Goal: Task Accomplishment & Management: Manage account settings

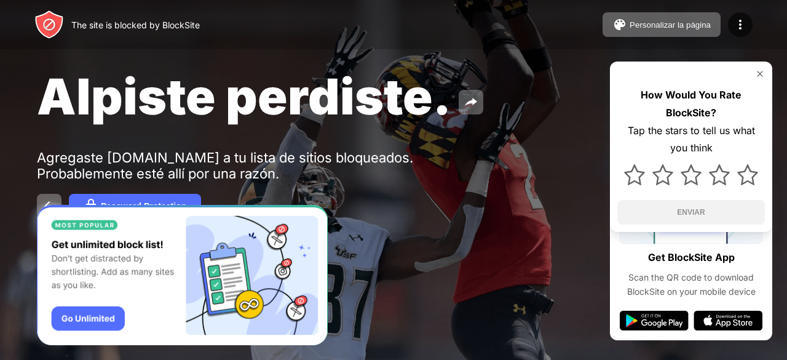
click at [371, 165] on div "Alpiste perdiste. Agregaste tiktok.com a tu lista de sitios bloqueados. Probabl…" at bounding box center [393, 142] width 787 height 285
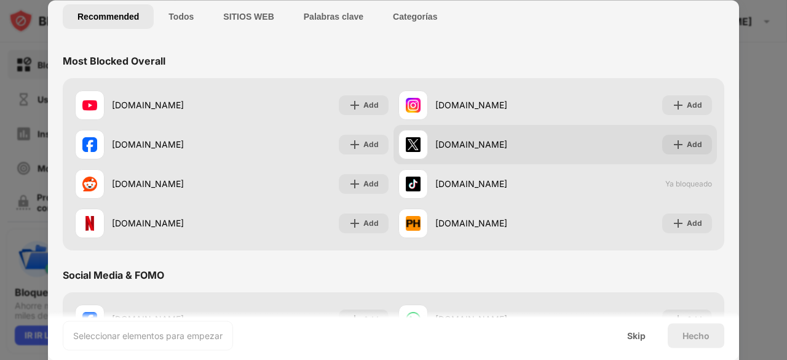
scroll to position [61, 0]
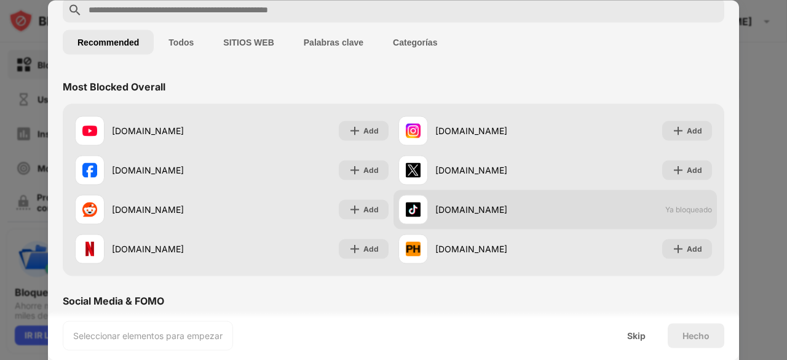
click at [698, 217] on div "tiktok.com Ya bloqueado" at bounding box center [554, 208] width 323 height 39
drag, startPoint x: 535, startPoint y: 209, endPoint x: 518, endPoint y: 213, distance: 17.0
click at [518, 213] on div "tiktok.com" at bounding box center [495, 209] width 120 height 13
click at [622, 201] on div "tiktok.com Ya bloqueado" at bounding box center [554, 208] width 323 height 39
click at [402, 216] on div at bounding box center [412, 208] width 29 height 29
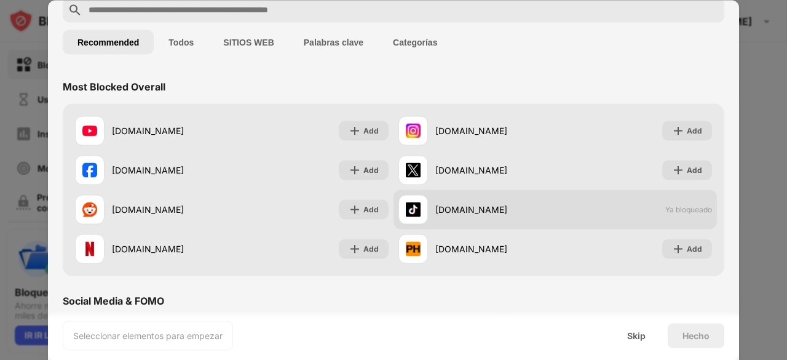
click at [480, 200] on div "tiktok.com" at bounding box center [476, 208] width 157 height 29
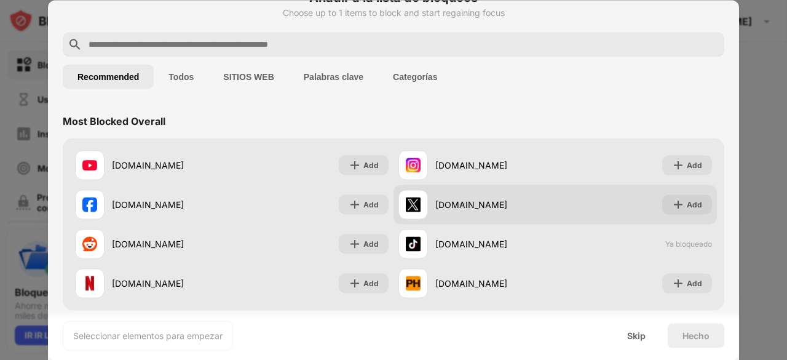
scroll to position [0, 0]
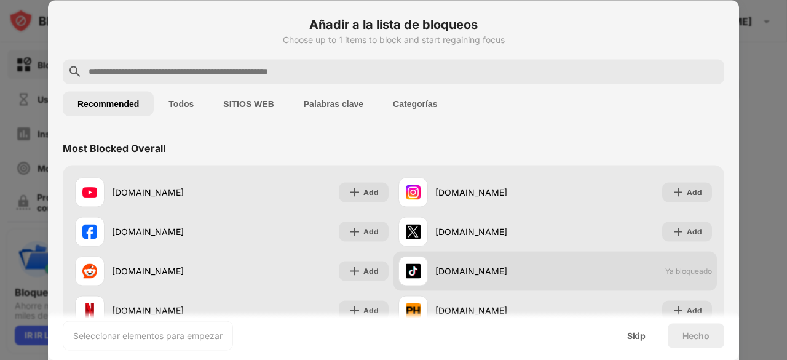
click at [449, 272] on div "tiktok.com" at bounding box center [495, 270] width 120 height 13
click at [414, 270] on img at bounding box center [413, 270] width 15 height 15
drag, startPoint x: 518, startPoint y: 264, endPoint x: 527, endPoint y: 265, distance: 8.7
click at [527, 265] on div "tiktok.com" at bounding box center [476, 270] width 157 height 29
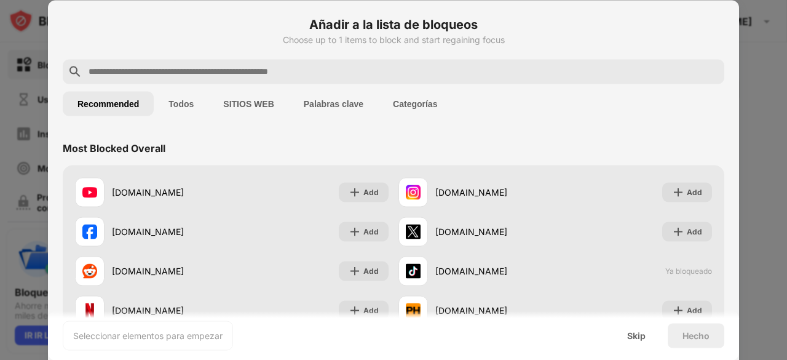
click at [115, 101] on button "Recommended" at bounding box center [108, 103] width 91 height 25
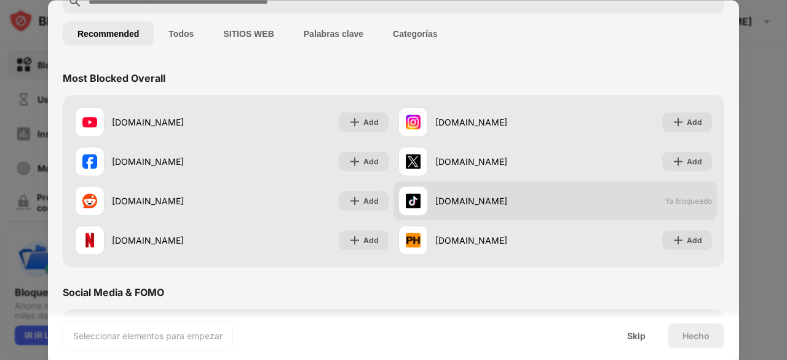
scroll to position [61, 0]
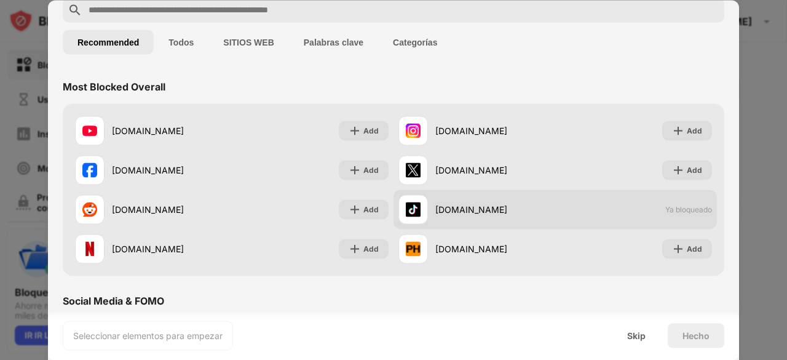
drag, startPoint x: 556, startPoint y: 210, endPoint x: 524, endPoint y: 214, distance: 32.2
click at [524, 214] on div "tiktok.com" at bounding box center [495, 209] width 120 height 13
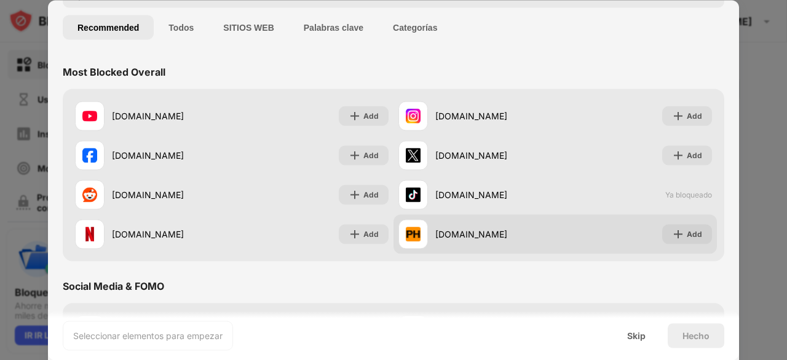
scroll to position [0, 0]
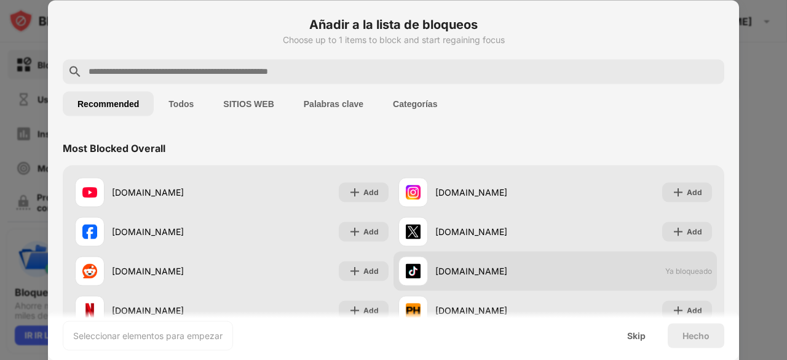
click at [650, 275] on div "tiktok.com Ya bloqueado" at bounding box center [554, 270] width 323 height 39
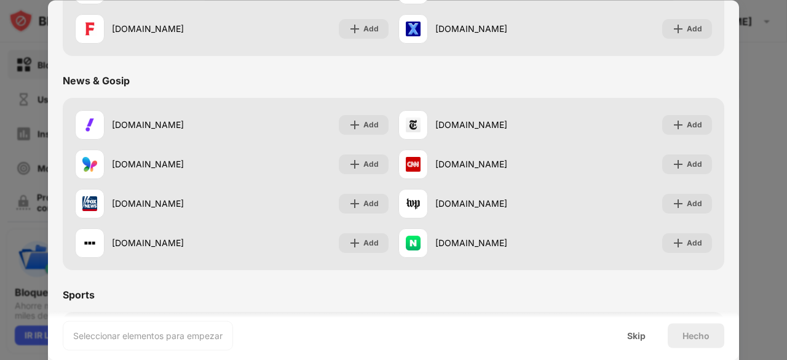
scroll to position [709, 0]
click at [764, 183] on div at bounding box center [393, 180] width 787 height 360
click at [20, 46] on div at bounding box center [393, 180] width 787 height 360
click at [635, 332] on div "Skip" at bounding box center [636, 335] width 18 height 10
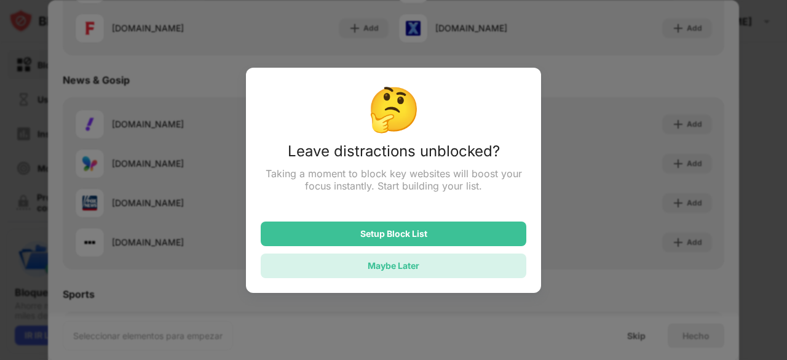
click at [444, 272] on div "Maybe Later" at bounding box center [393, 265] width 265 height 25
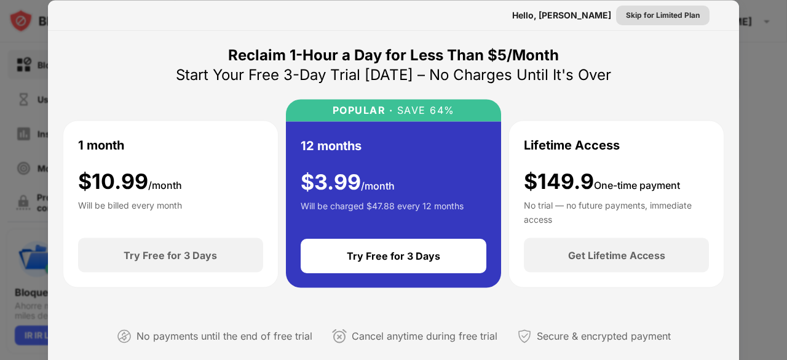
click at [669, 14] on div "Skip for Limited Plan" at bounding box center [663, 15] width 74 height 12
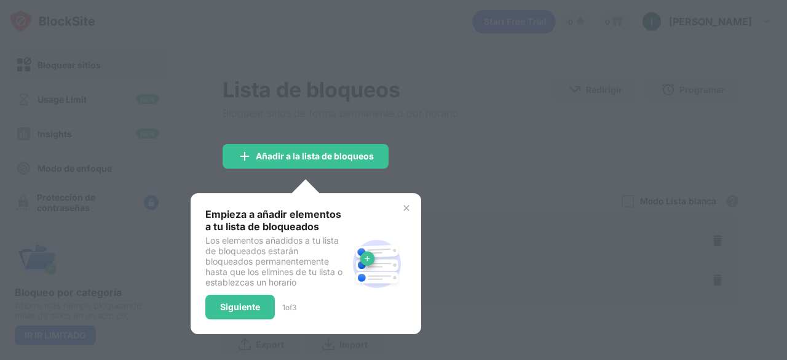
click at [412, 208] on div "Empieza a añadir elementos a tu lista de bloqueados Los elementos añadidos a tu…" at bounding box center [306, 263] width 230 height 141
click at [403, 199] on div "Empieza a añadir elementos a tu lista de bloqueados Los elementos añadidos a tu…" at bounding box center [306, 263] width 230 height 141
click at [406, 205] on img at bounding box center [406, 208] width 10 height 10
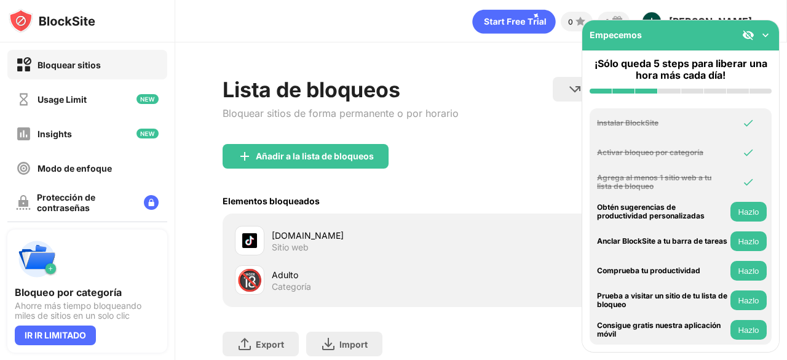
click at [511, 180] on div "Añadir a la lista de bloqueos" at bounding box center [480, 166] width 517 height 44
click at [774, 35] on div "Empecemos" at bounding box center [680, 35] width 197 height 30
click at [760, 35] on img at bounding box center [765, 35] width 12 height 12
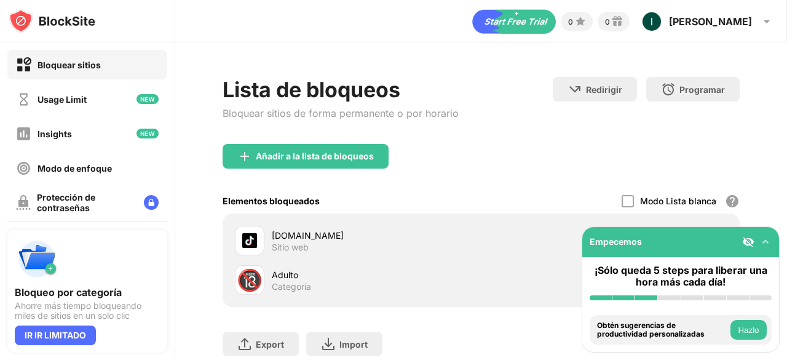
click at [757, 201] on div "Lista de bloqueos Bloquear sitios de forma permanente o por horario Redirigir H…" at bounding box center [480, 239] width 611 height 395
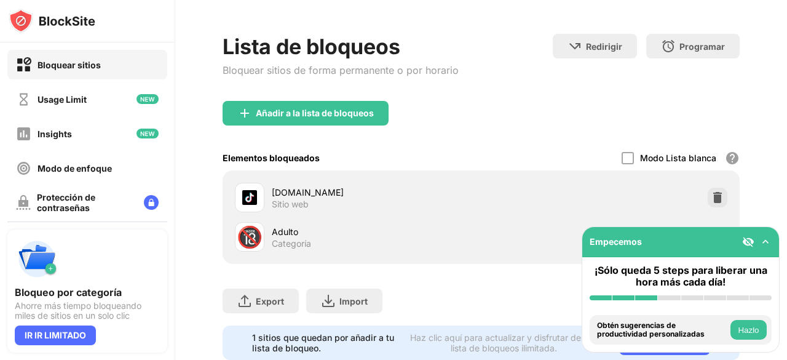
scroll to position [86, 0]
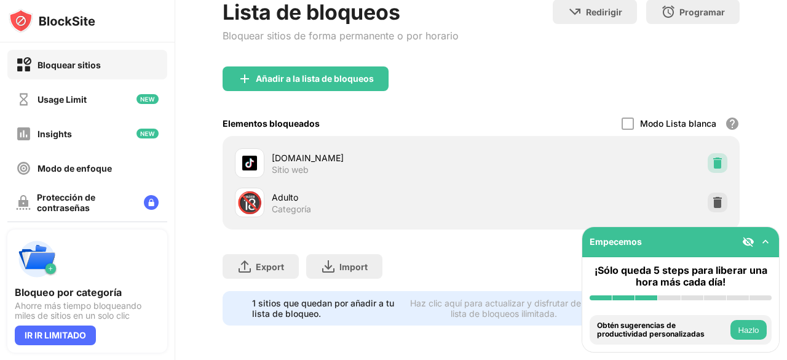
click at [711, 157] on img at bounding box center [717, 163] width 12 height 12
